Goal: Information Seeking & Learning: Learn about a topic

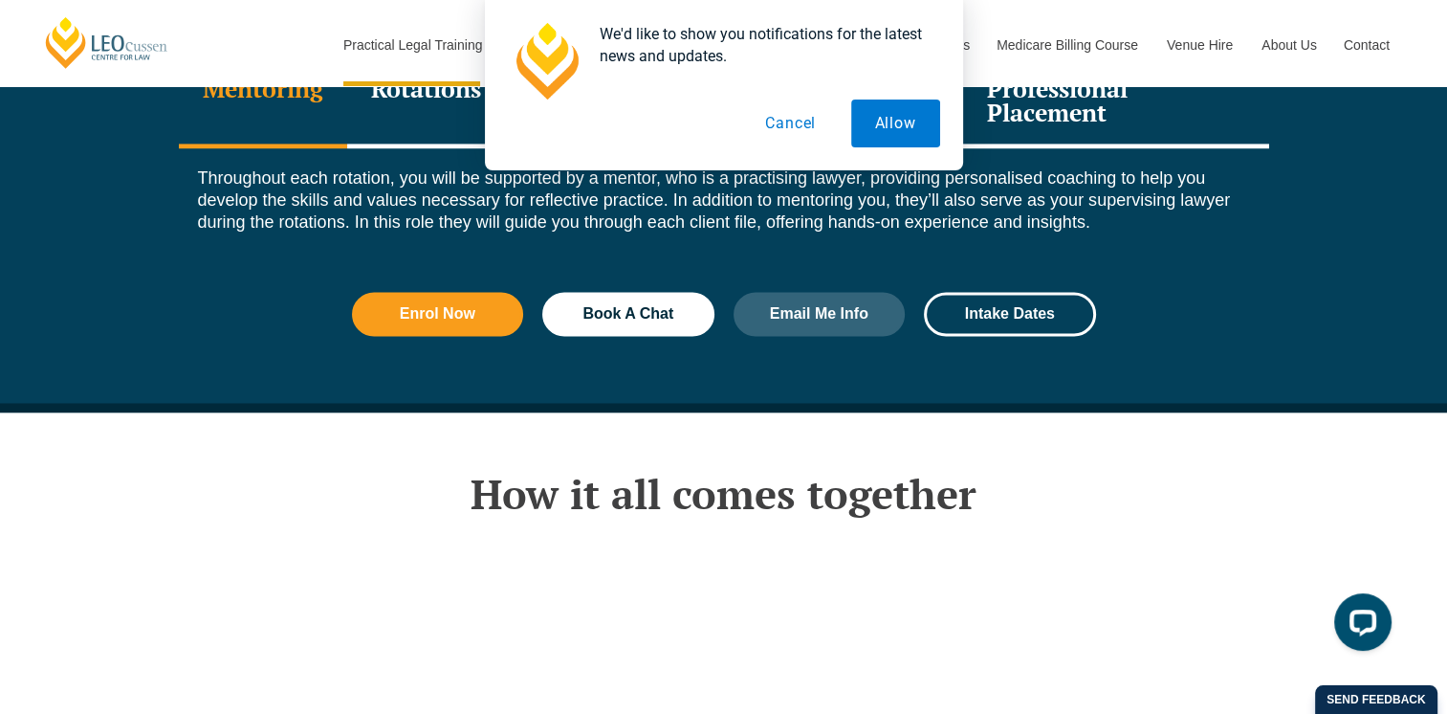
scroll to position [2856, 0]
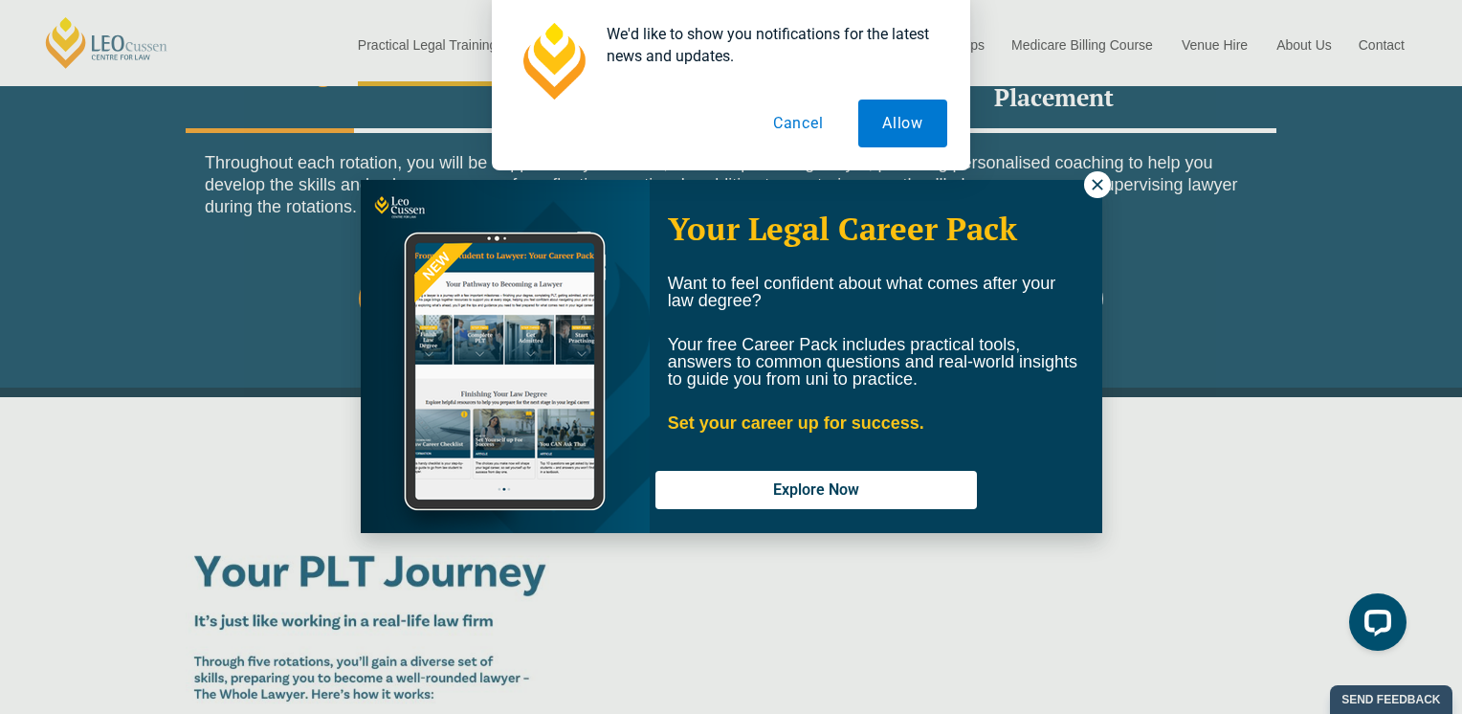
click at [780, 121] on button "Cancel" at bounding box center [798, 123] width 99 height 48
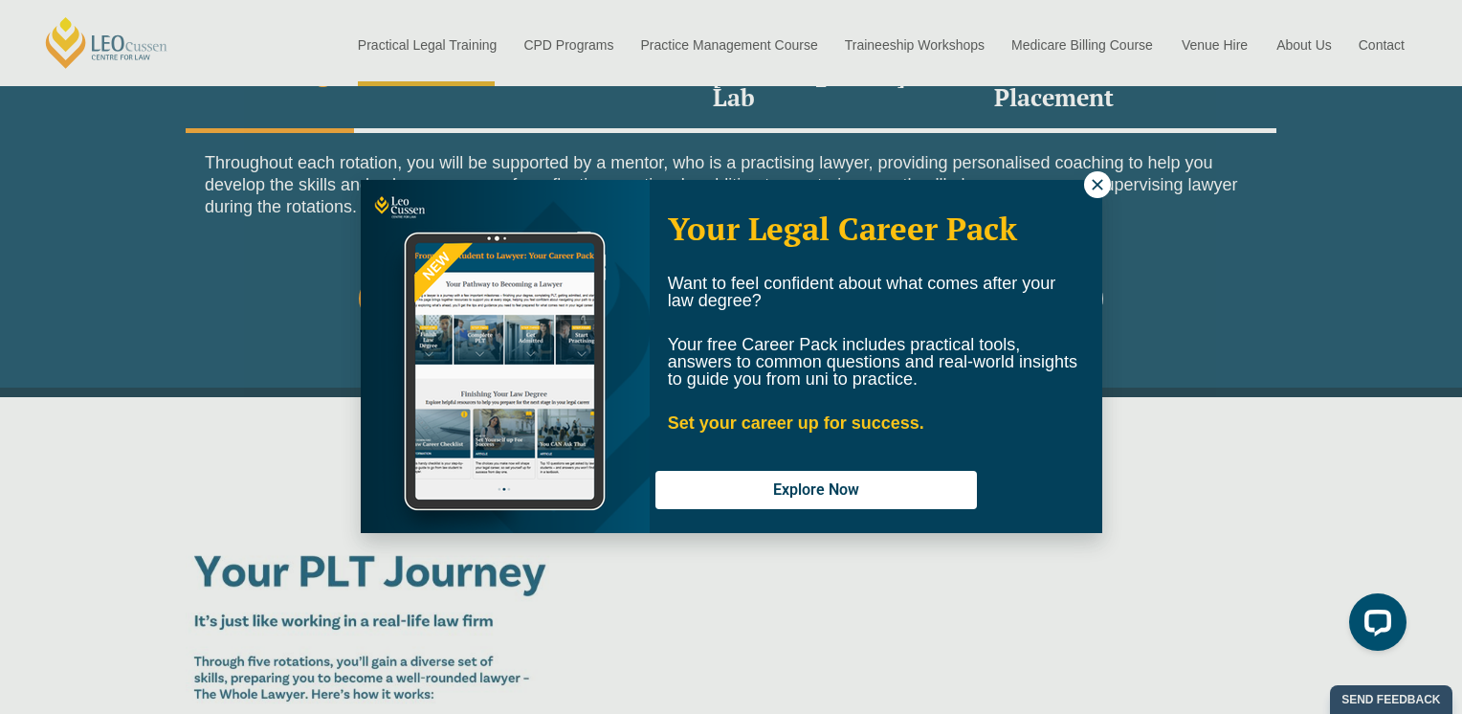
click at [1094, 187] on icon at bounding box center [1096, 184] width 11 height 11
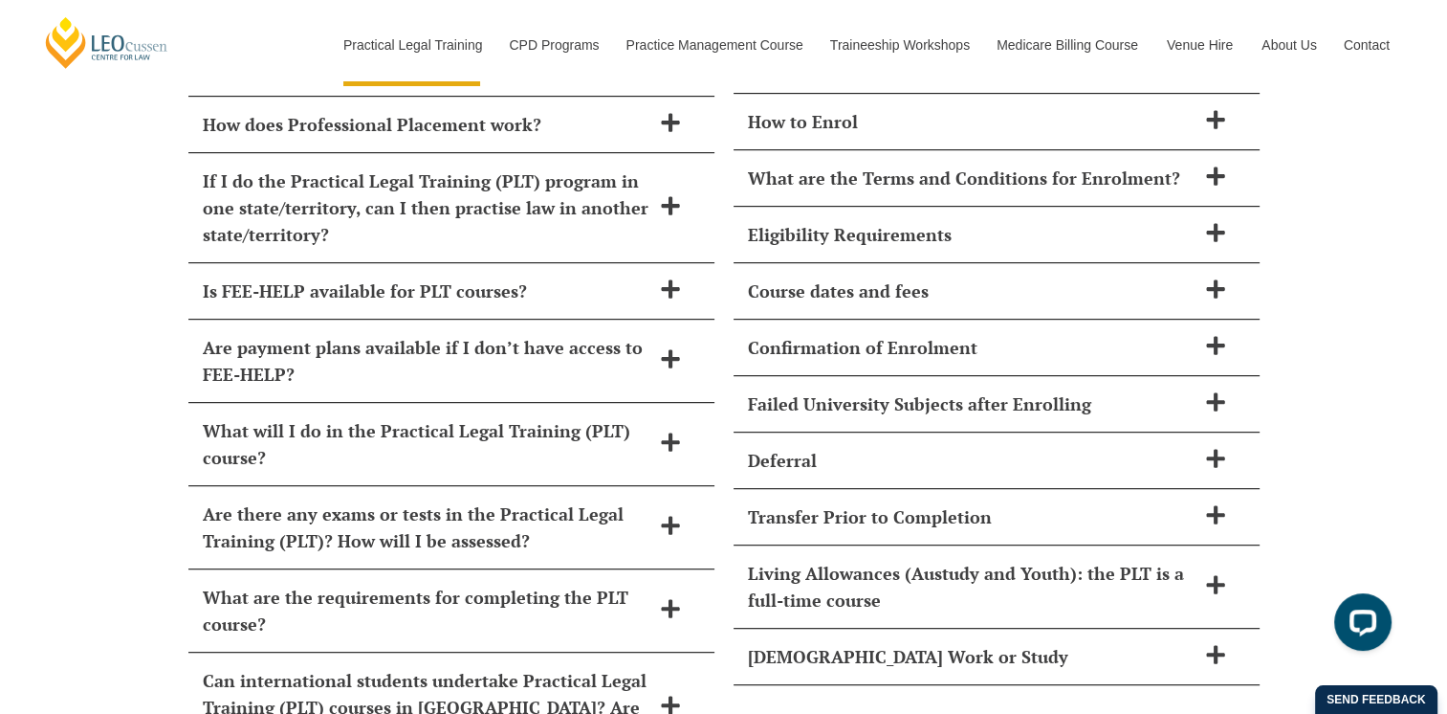
scroll to position [8206, 0]
click at [1205, 277] on icon at bounding box center [1215, 287] width 21 height 21
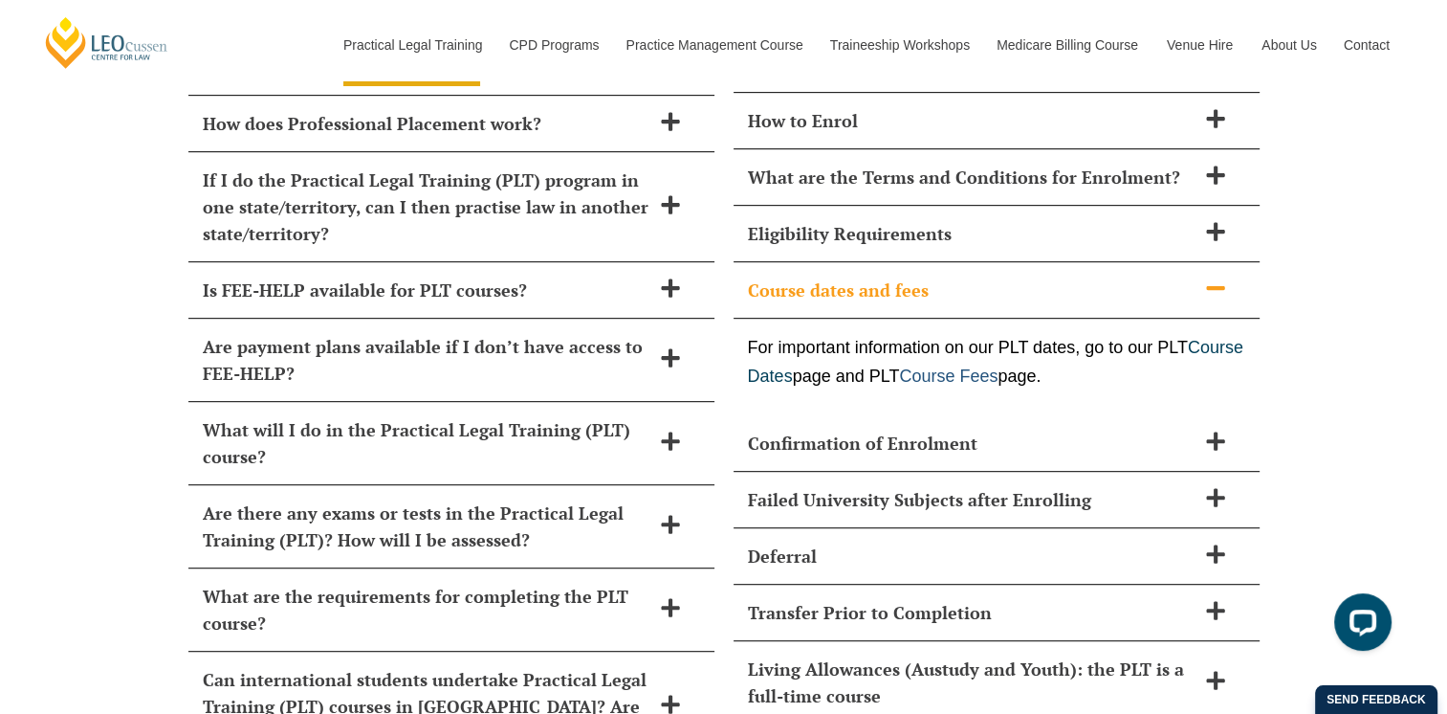
click at [998, 366] on link "Course Fees" at bounding box center [948, 375] width 99 height 19
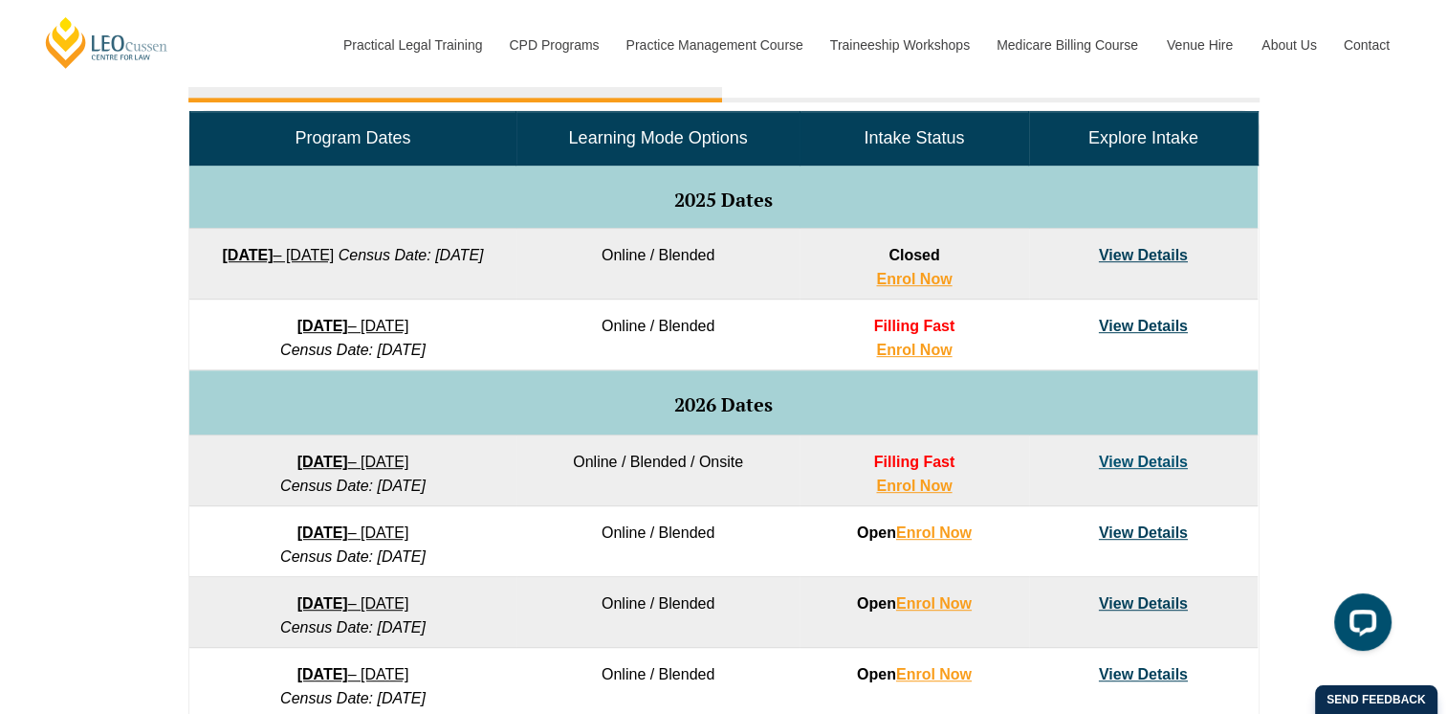
scroll to position [921, 0]
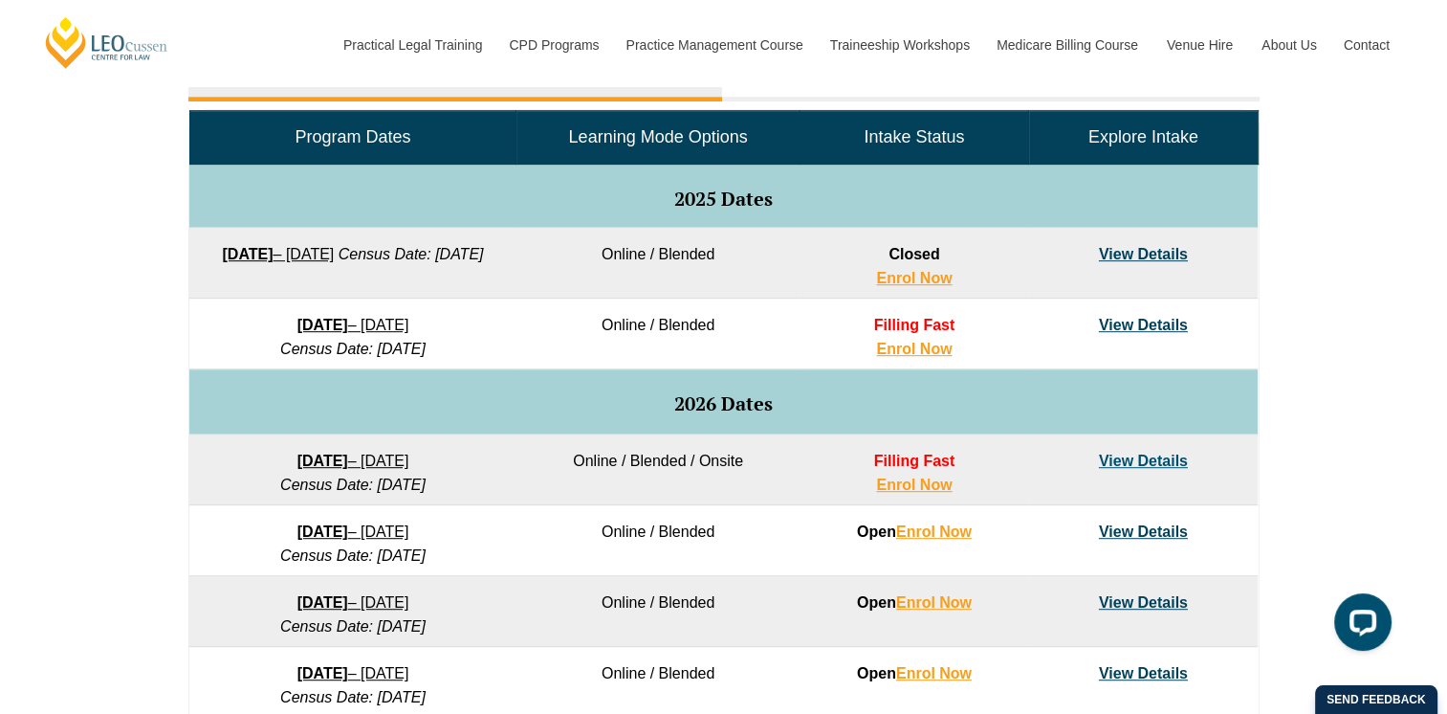
click at [1119, 461] on link "View Details" at bounding box center [1143, 460] width 89 height 16
